Goal: Task Accomplishment & Management: Complete application form

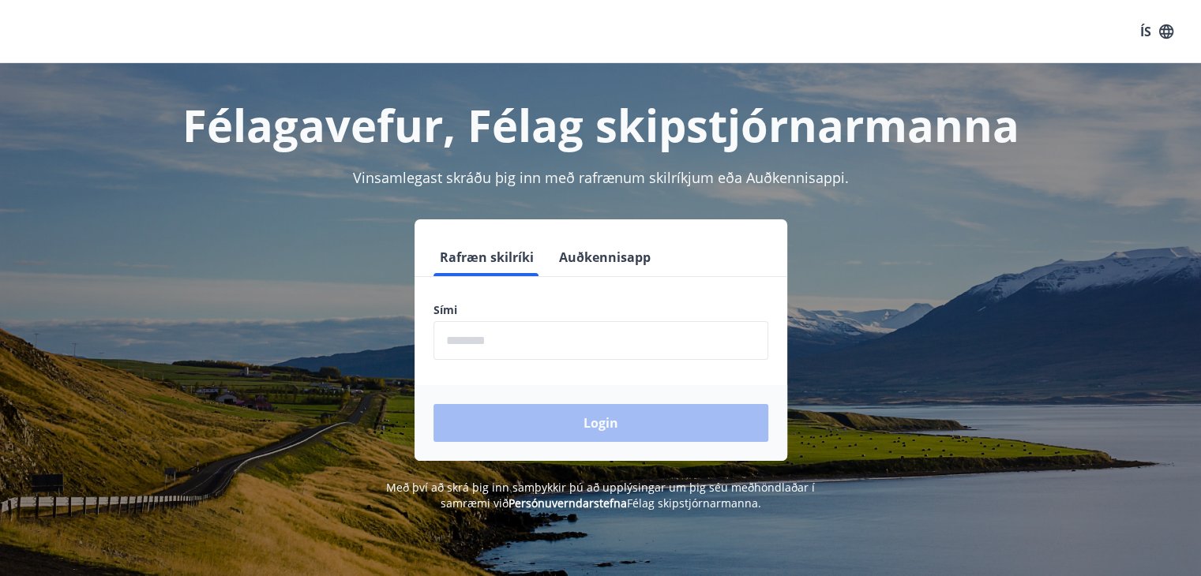
click at [465, 335] on input "phone" at bounding box center [600, 340] width 335 height 39
type input "********"
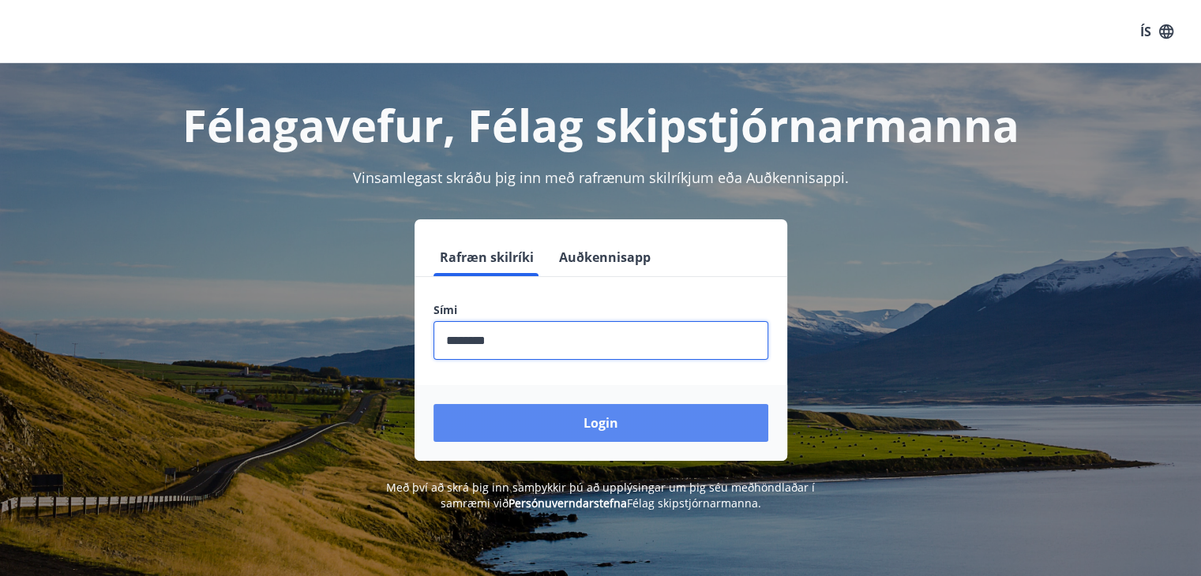
click at [587, 422] on button "Login" at bounding box center [600, 423] width 335 height 38
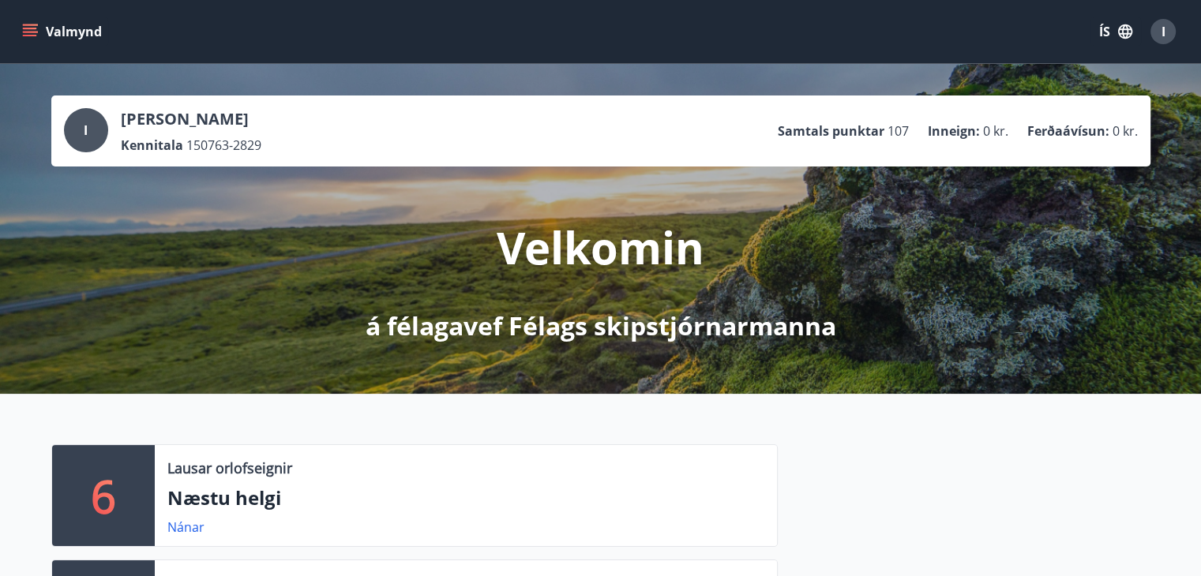
click at [44, 30] on button "Valmynd" at bounding box center [63, 31] width 89 height 28
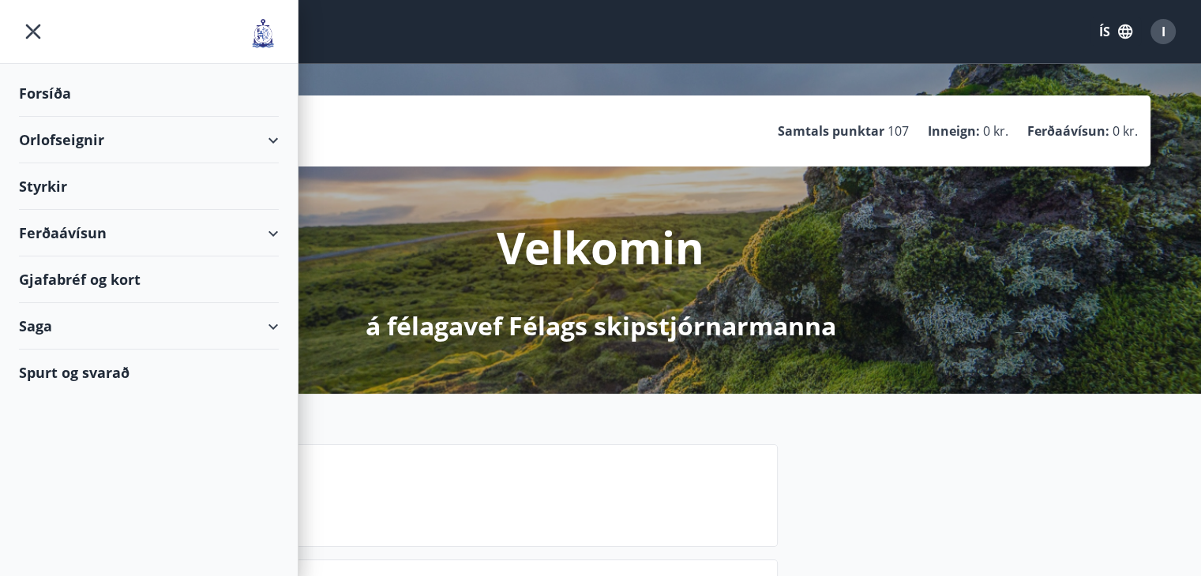
click at [57, 369] on div "Spurt og svarað" at bounding box center [149, 373] width 260 height 46
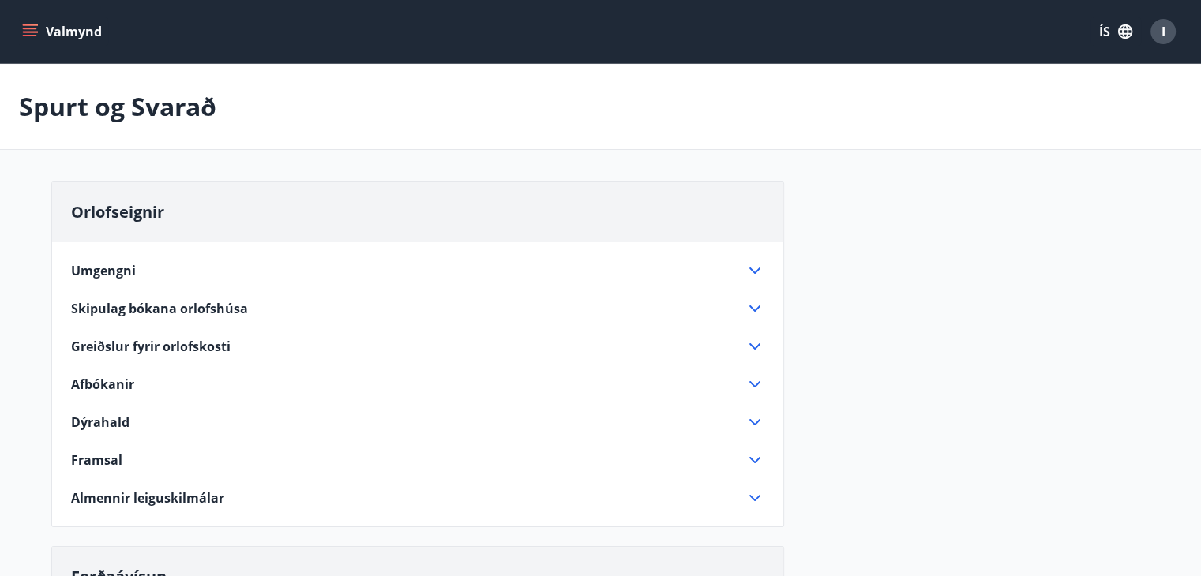
click at [51, 36] on button "Valmynd" at bounding box center [63, 31] width 89 height 28
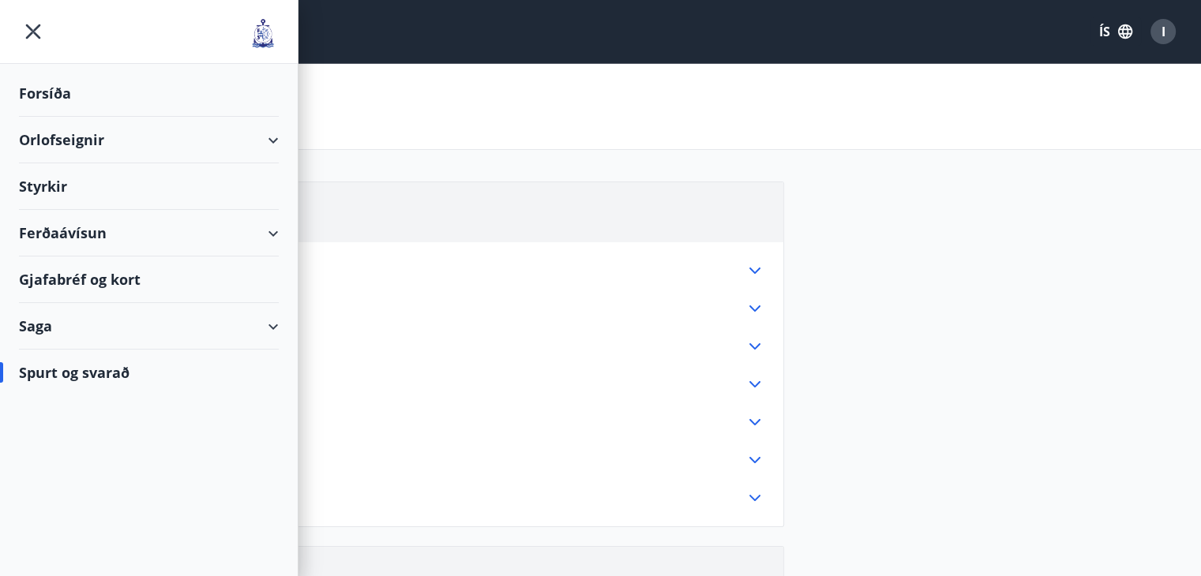
click at [45, 117] on div "Styrkir" at bounding box center [149, 93] width 260 height 47
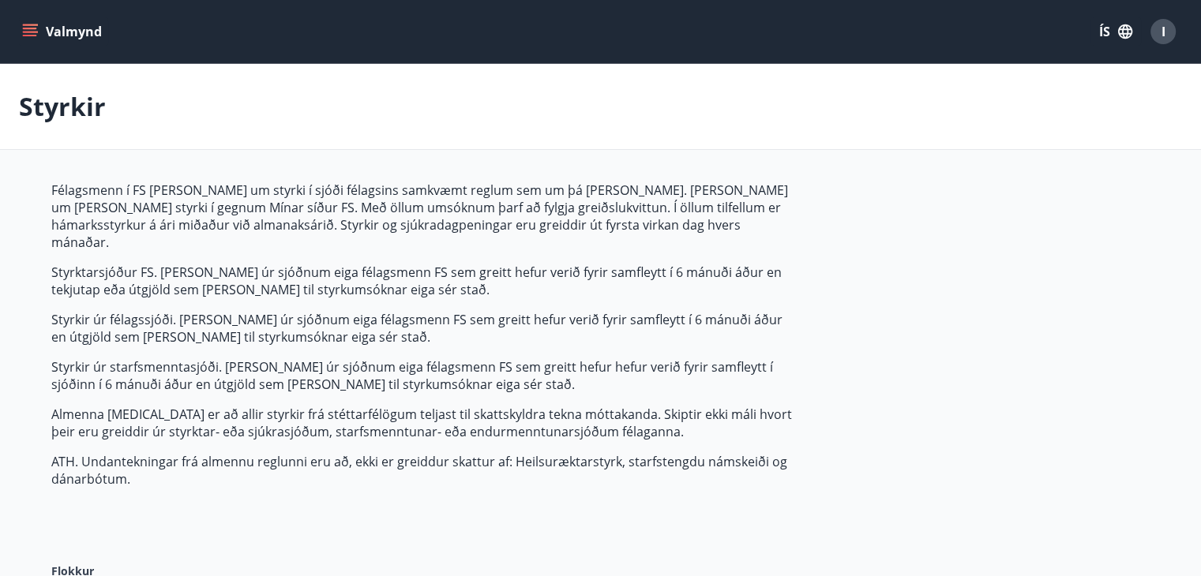
type input "***"
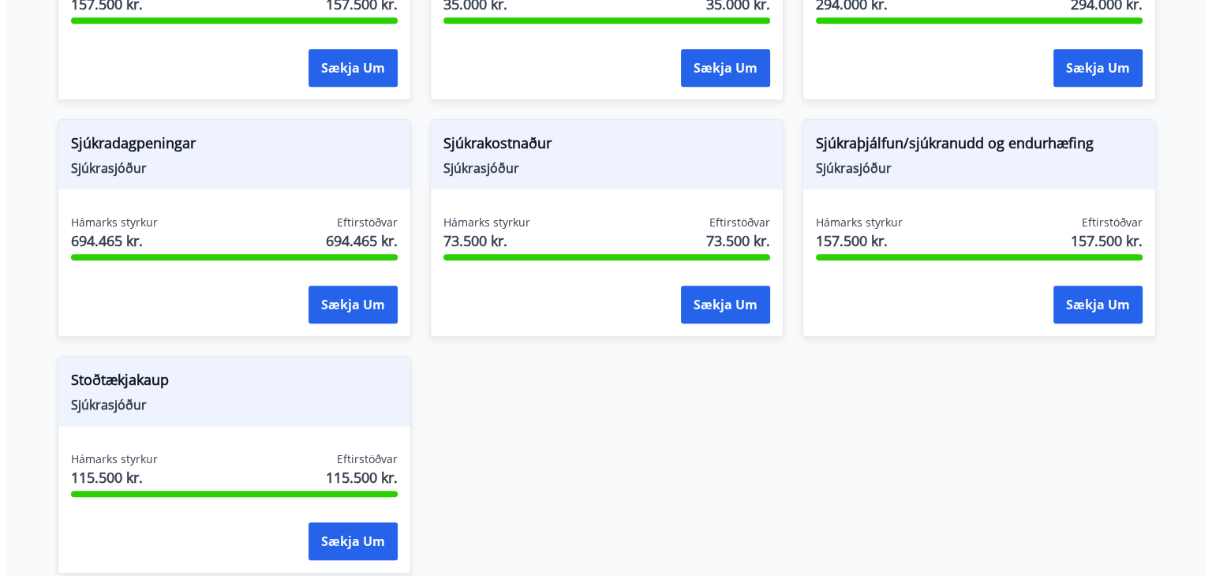
scroll to position [1263, 0]
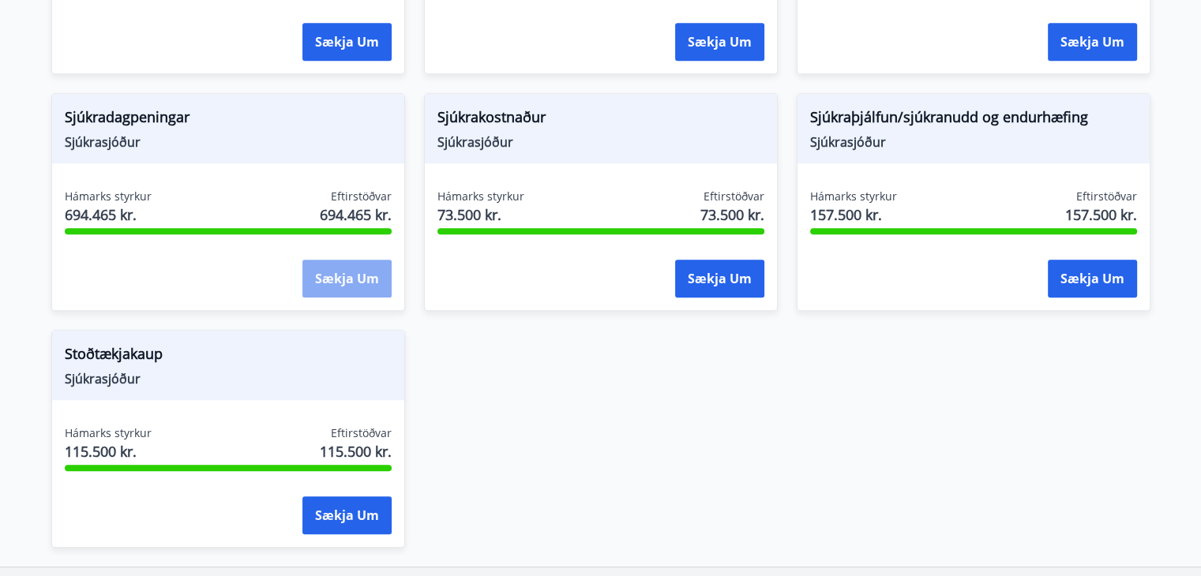
click at [336, 260] on button "Sækja um" at bounding box center [346, 279] width 89 height 38
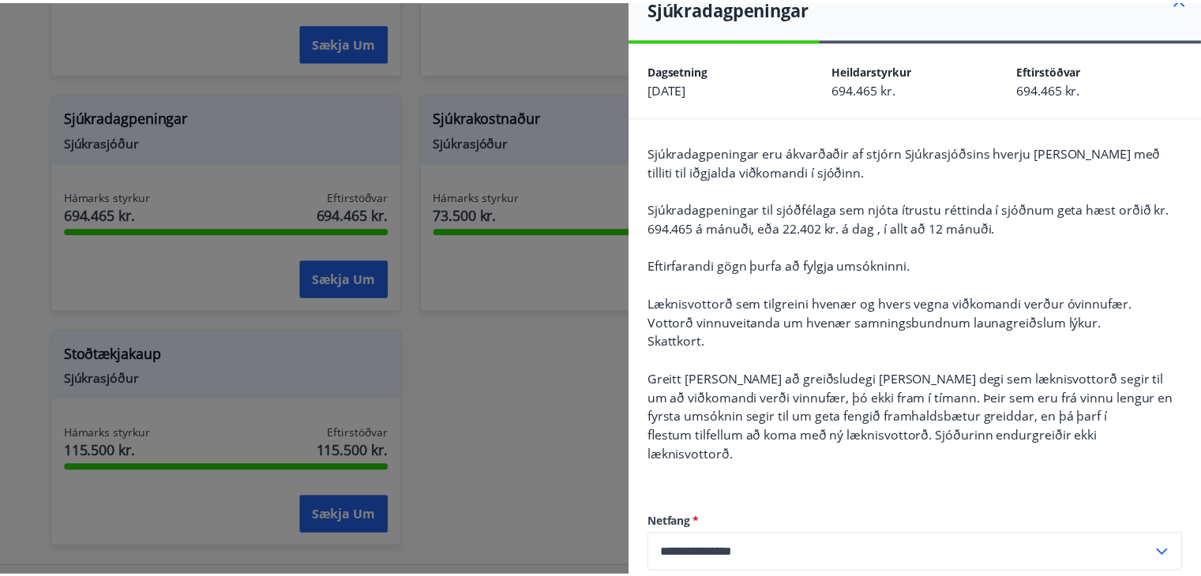
scroll to position [0, 0]
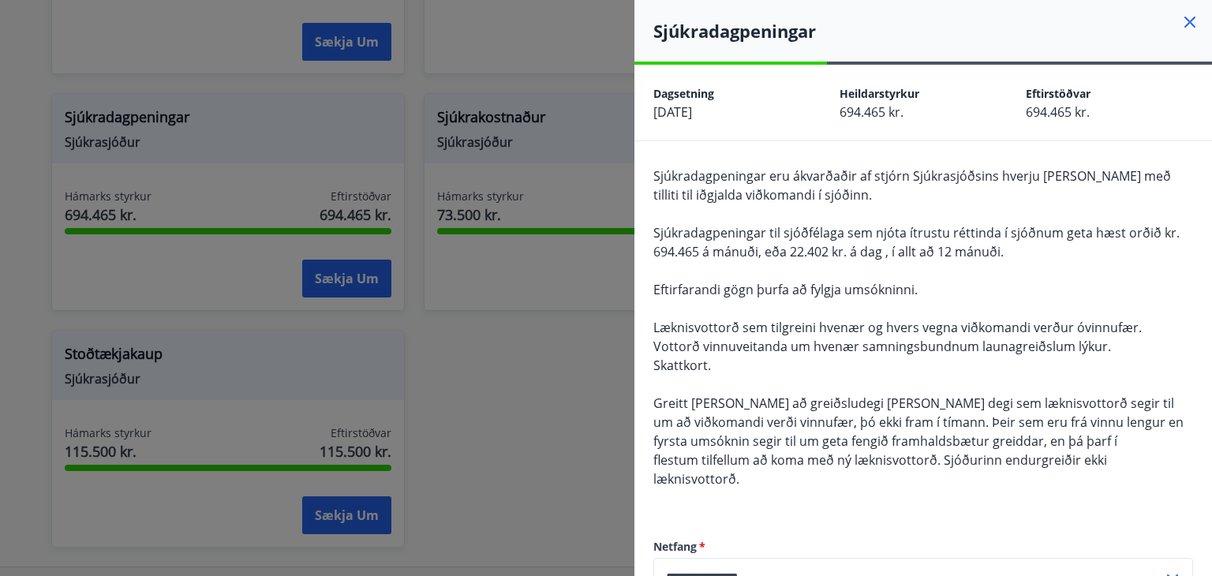
click at [1185, 19] on icon at bounding box center [1190, 22] width 11 height 11
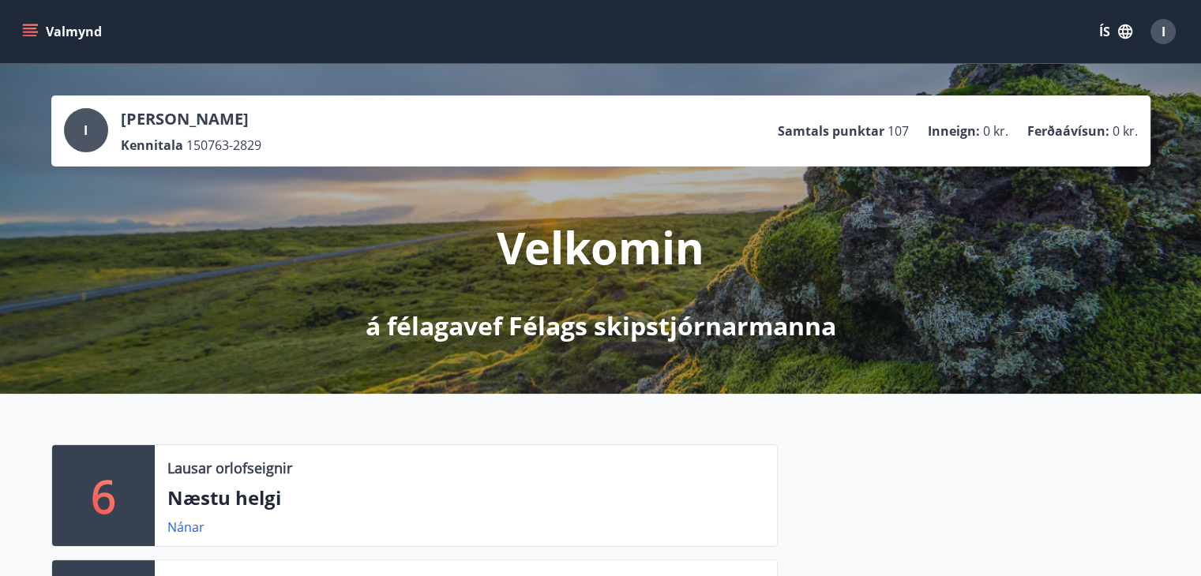
click at [71, 35] on button "Valmynd" at bounding box center [63, 31] width 89 height 28
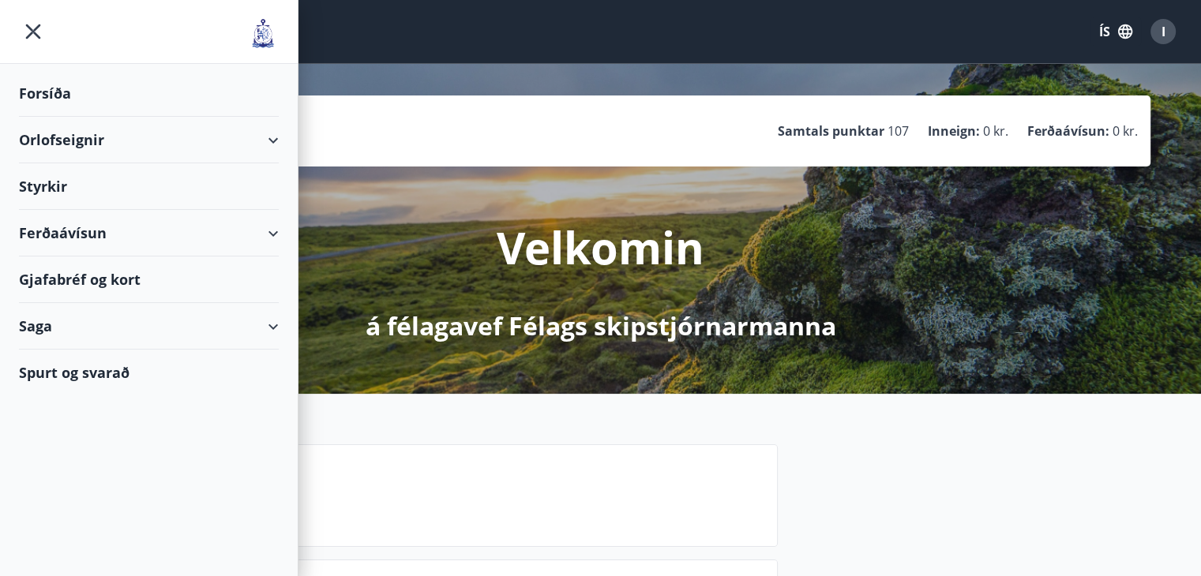
click at [47, 117] on div "Styrkir" at bounding box center [149, 93] width 260 height 47
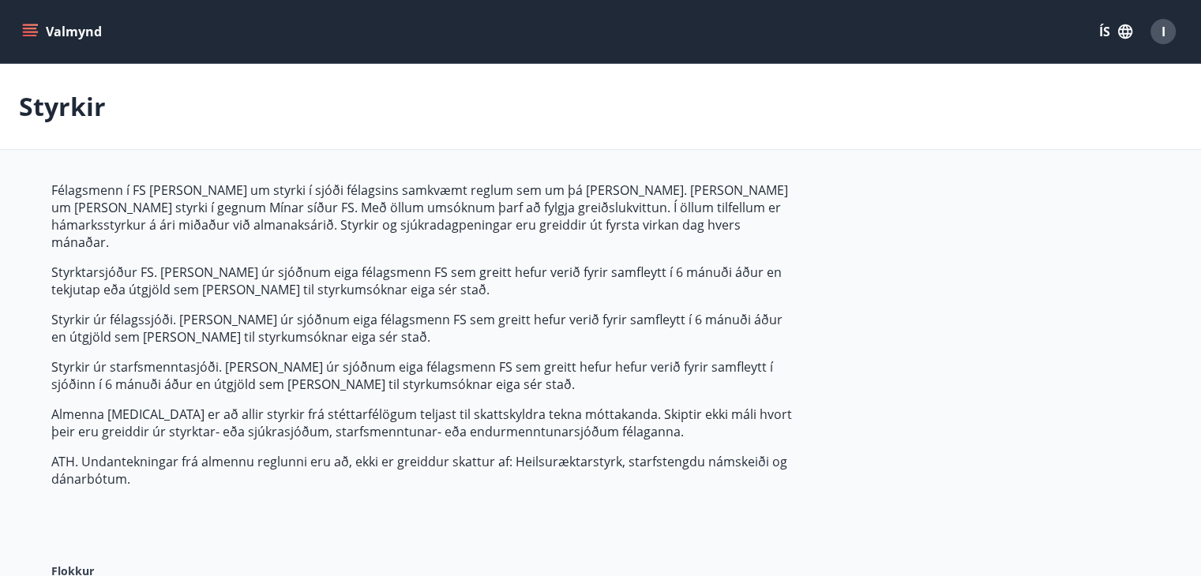
type input "***"
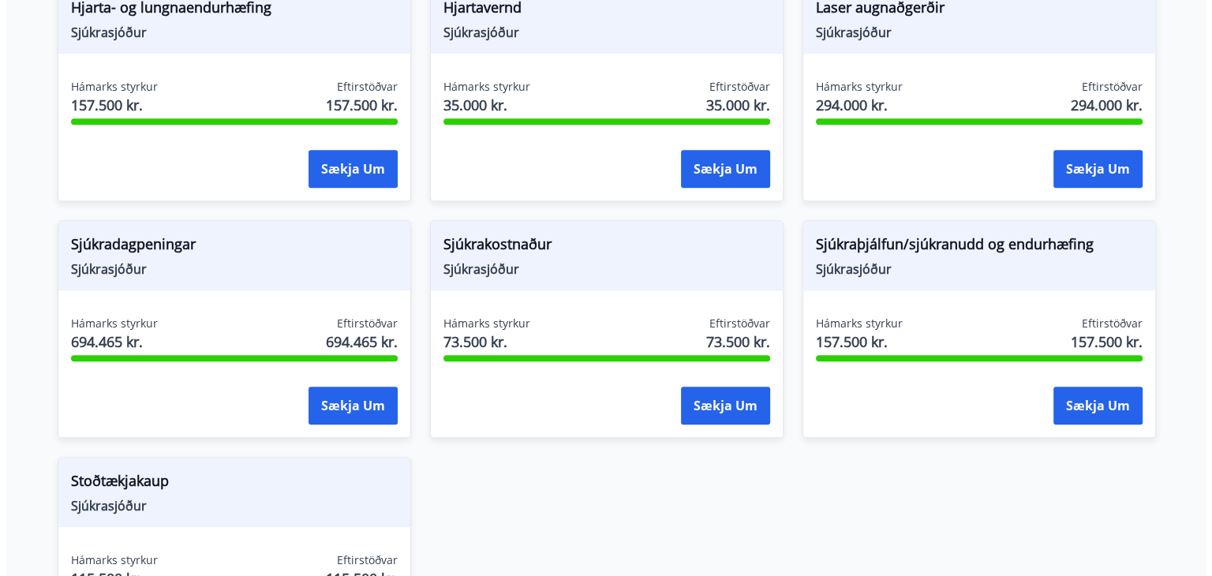
scroll to position [1184, 0]
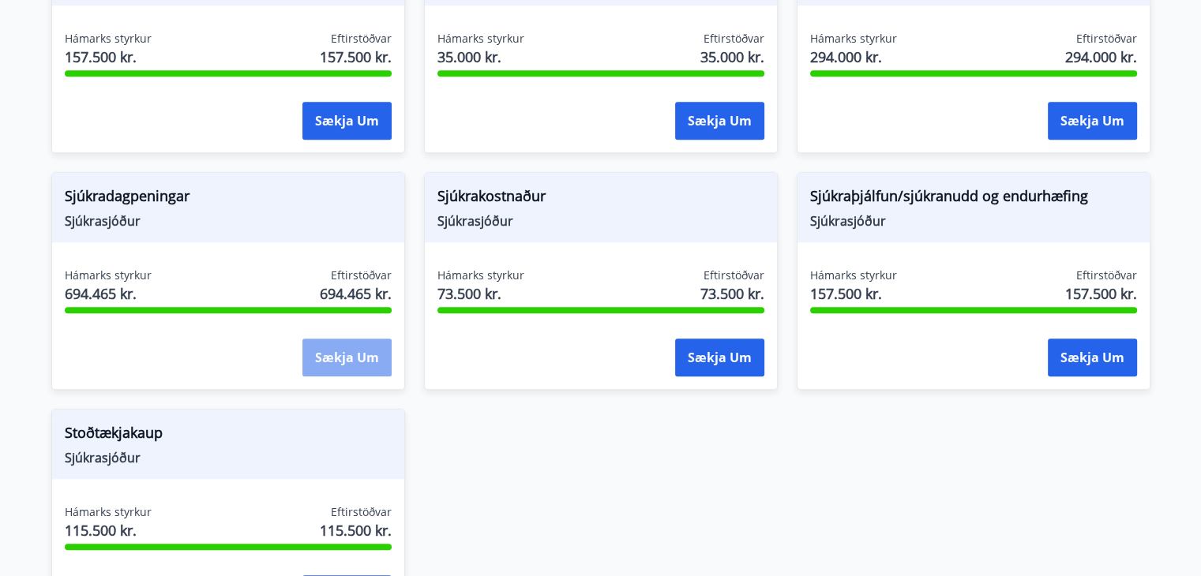
click at [339, 339] on button "Sækja um" at bounding box center [346, 358] width 89 height 38
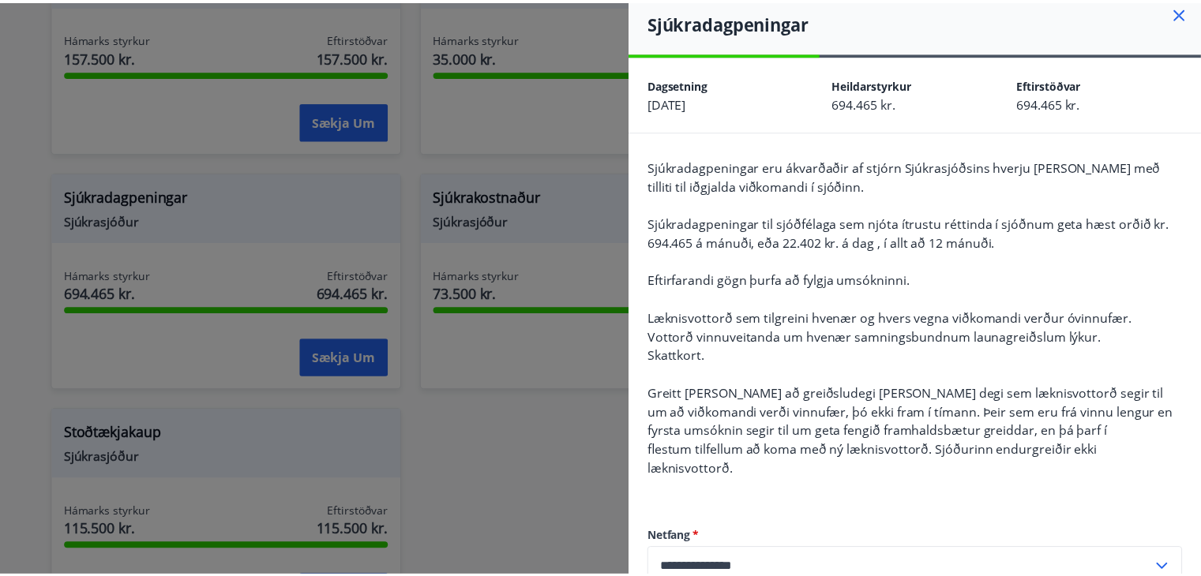
scroll to position [0, 0]
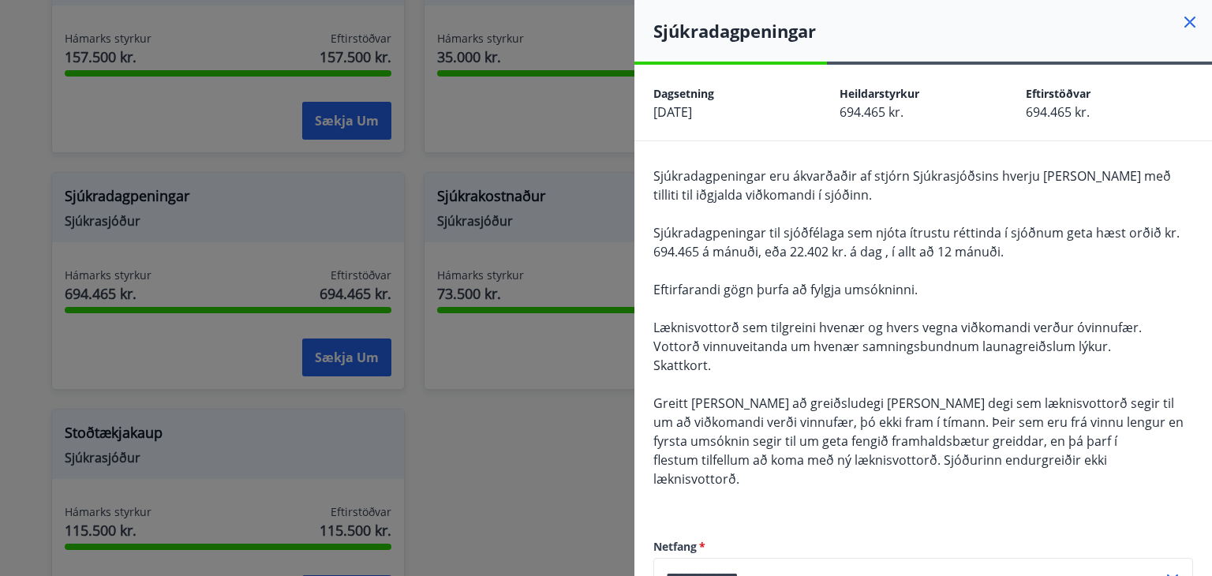
click at [1183, 19] on icon at bounding box center [1190, 22] width 19 height 19
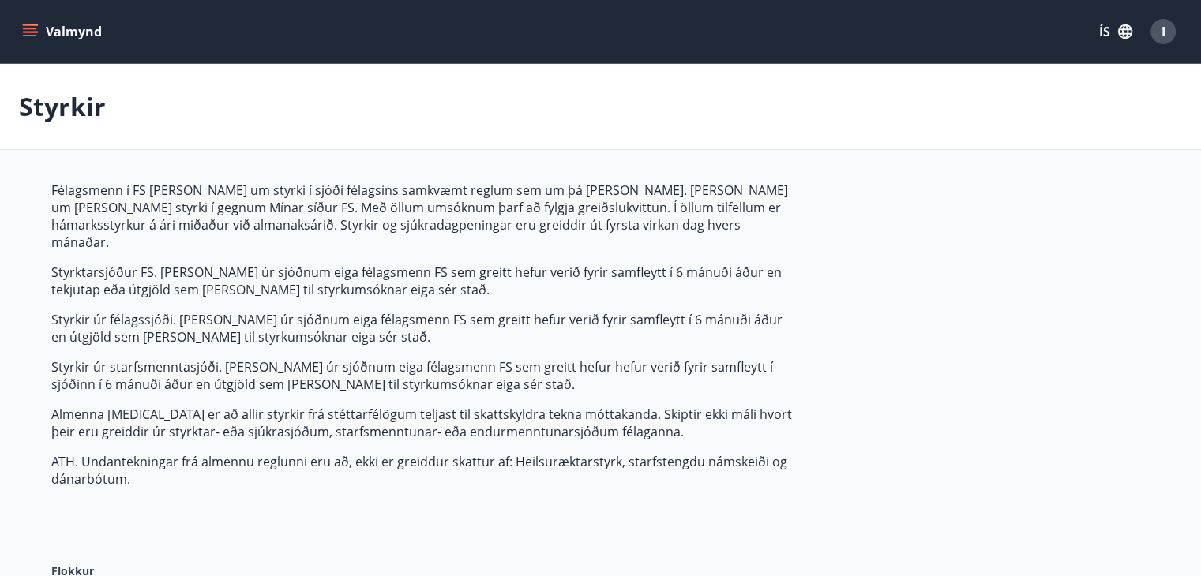
click at [1159, 29] on div "I" at bounding box center [1162, 31] width 25 height 25
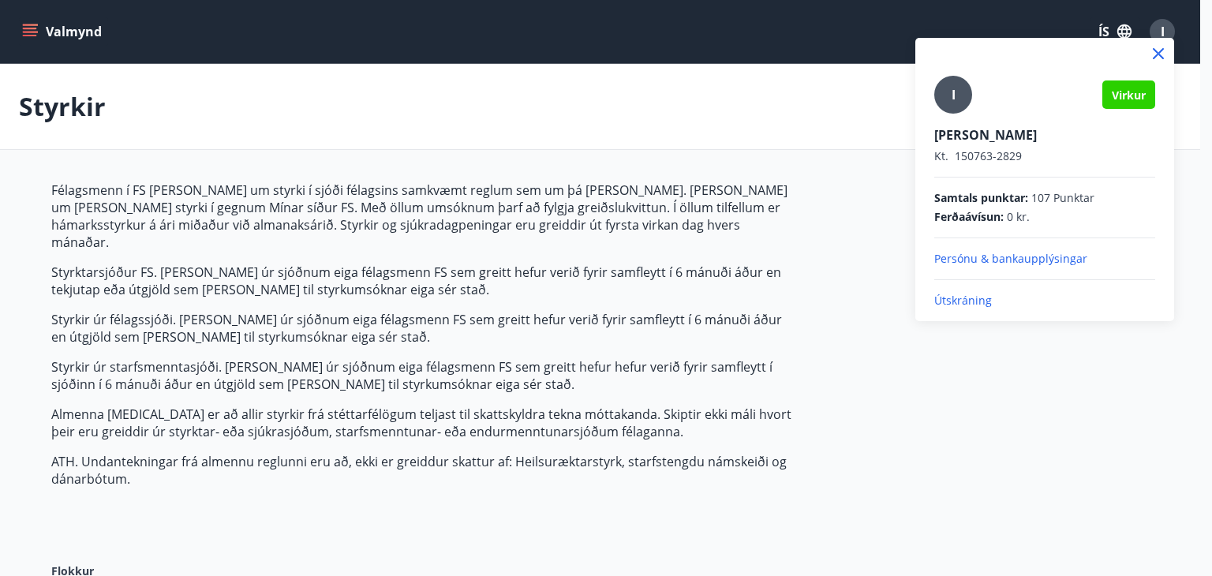
click at [967, 302] on p "Útskráning" at bounding box center [1045, 301] width 221 height 16
